Goal: Navigation & Orientation: Go to known website

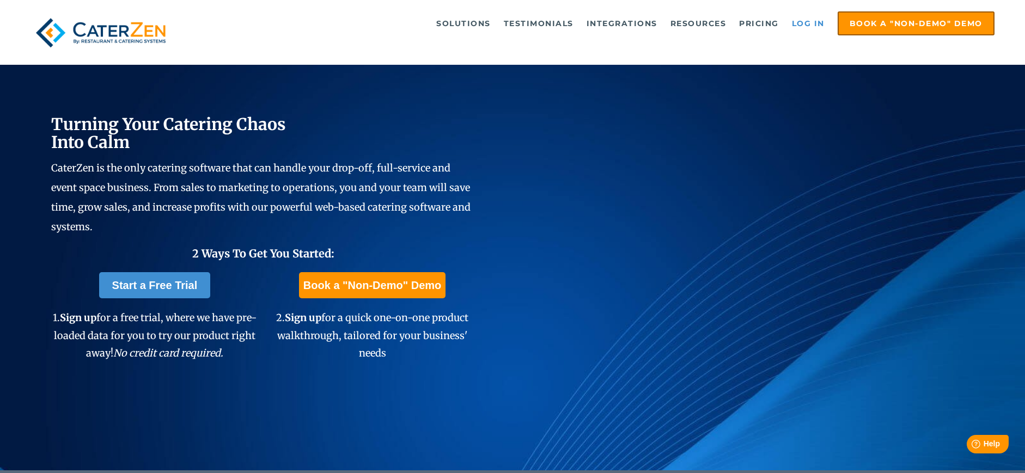
click at [807, 22] on link "Log in" at bounding box center [809, 24] width 44 height 22
drag, startPoint x: 815, startPoint y: 19, endPoint x: 792, endPoint y: 45, distance: 35.1
click at [815, 19] on link "Log in" at bounding box center [809, 24] width 44 height 22
drag, startPoint x: 801, startPoint y: 23, endPoint x: 795, endPoint y: 27, distance: 6.4
click at [801, 23] on link "Log in" at bounding box center [809, 24] width 44 height 22
